Goal: Transaction & Acquisition: Purchase product/service

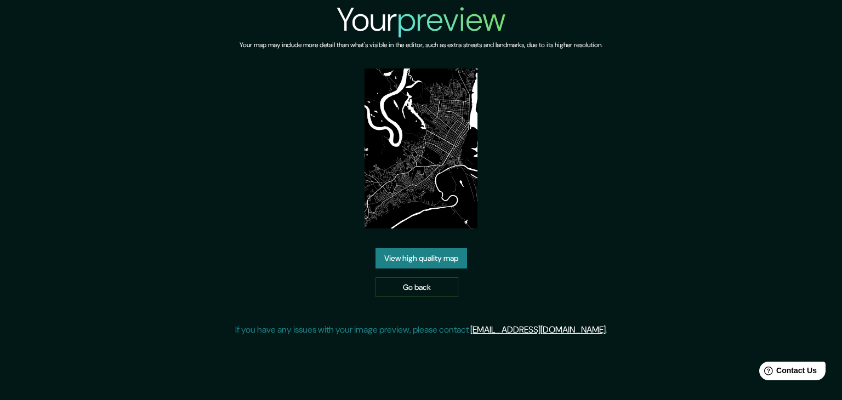
click at [441, 255] on link "View high quality map" at bounding box center [422, 258] width 92 height 20
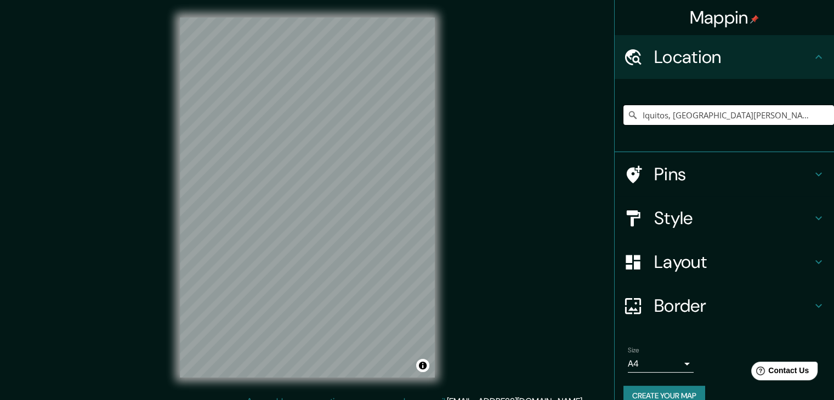
click at [809, 106] on input "Iquitos, [GEOGRAPHIC_DATA][PERSON_NAME], [GEOGRAPHIC_DATA]" at bounding box center [729, 115] width 211 height 20
drag, startPoint x: 789, startPoint y: 120, endPoint x: 529, endPoint y: 124, distance: 260.0
click at [529, 124] on div "Mappin Location [GEOGRAPHIC_DATA], [GEOGRAPHIC_DATA][PERSON_NAME], [GEOGRAPHIC_…" at bounding box center [417, 206] width 834 height 413
type input "Iquitos, [GEOGRAPHIC_DATA][PERSON_NAME], [GEOGRAPHIC_DATA]"
click at [673, 224] on h4 "Style" at bounding box center [733, 218] width 158 height 22
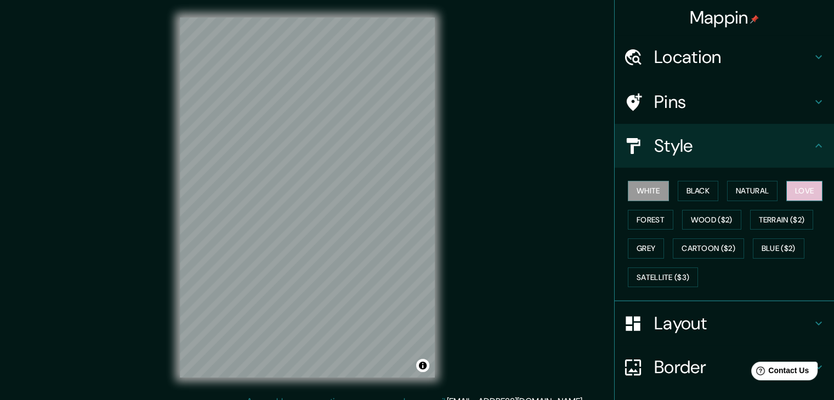
click at [814, 188] on button "Love" at bounding box center [804, 191] width 36 height 20
click at [749, 186] on button "Natural" at bounding box center [752, 191] width 50 height 20
click at [796, 193] on button "Love" at bounding box center [804, 191] width 36 height 20
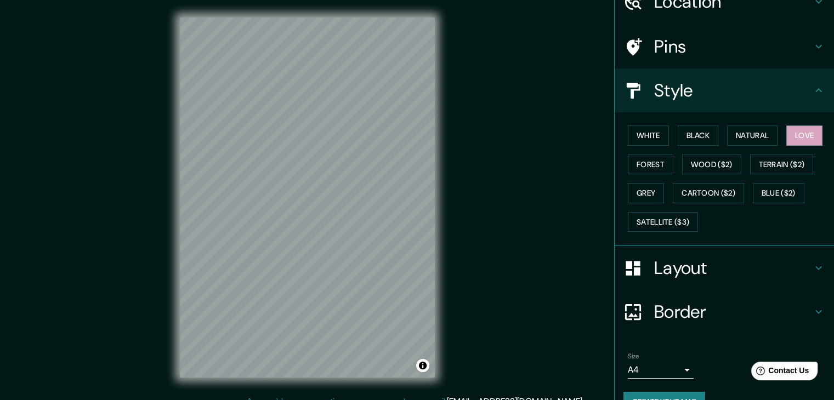
scroll to position [79, 0]
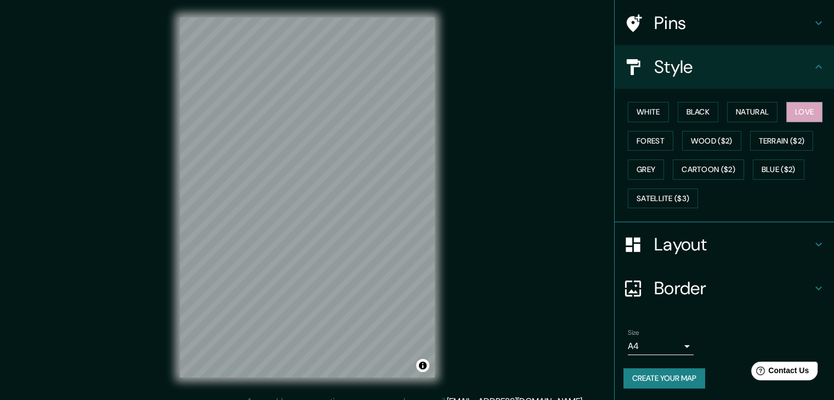
click at [663, 380] on button "Create your map" at bounding box center [665, 379] width 82 height 20
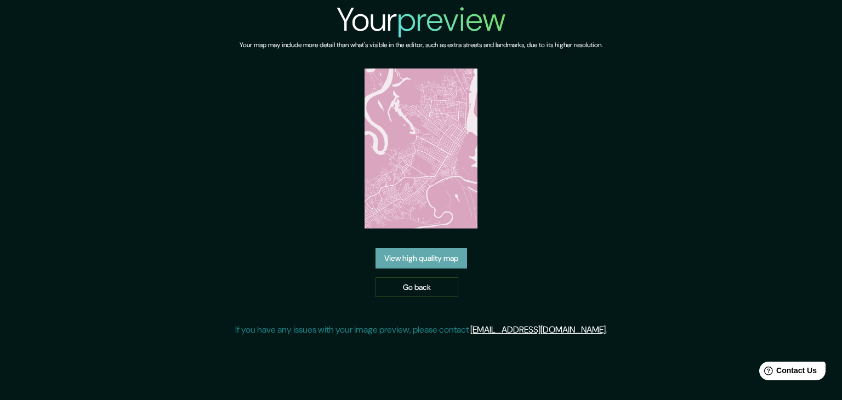
click at [463, 261] on link "View high quality map" at bounding box center [422, 258] width 92 height 20
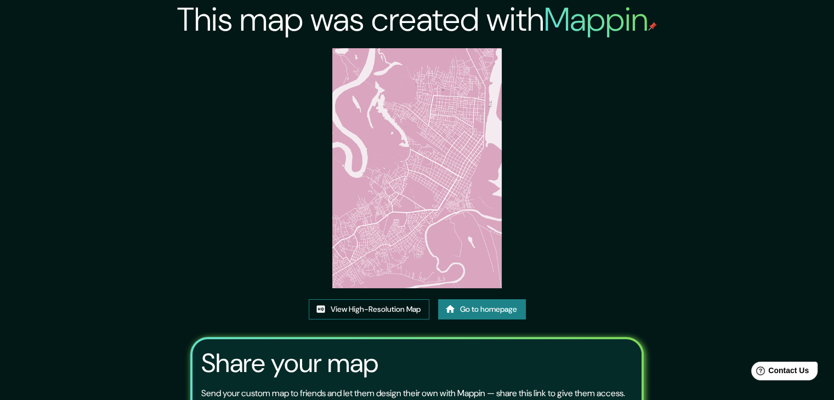
click at [382, 306] on link "View High-Resolution Map" at bounding box center [369, 309] width 121 height 20
